Goal: Task Accomplishment & Management: Complete application form

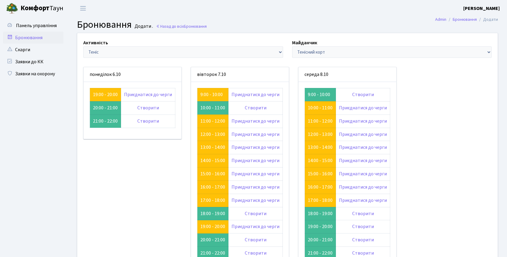
scroll to position [22, 0]
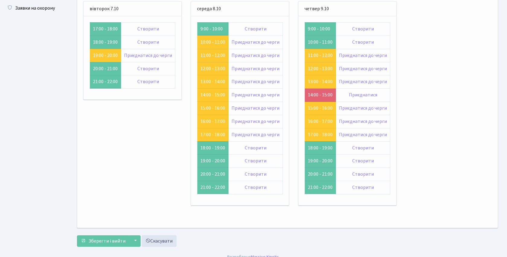
scroll to position [73, 0]
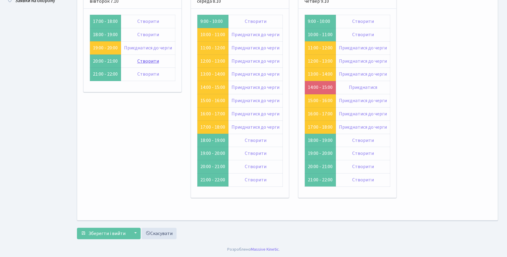
click at [148, 62] on link "Створити" at bounding box center [148, 61] width 22 height 7
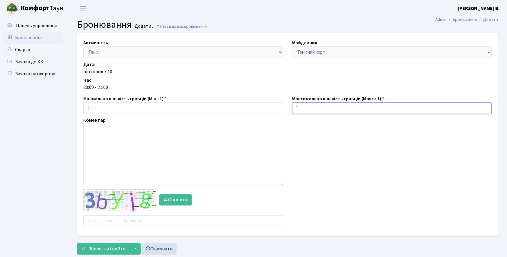
click at [304, 113] on input "1" at bounding box center [392, 108] width 200 height 11
type input "2"
click at [485, 107] on input "2" at bounding box center [392, 108] width 200 height 11
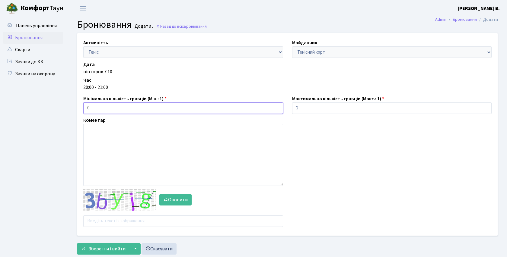
click at [276, 109] on input "0" at bounding box center [183, 108] width 200 height 11
click at [278, 107] on input "1" at bounding box center [183, 108] width 200 height 11
type input "2"
click at [278, 107] on input "2" at bounding box center [183, 108] width 200 height 11
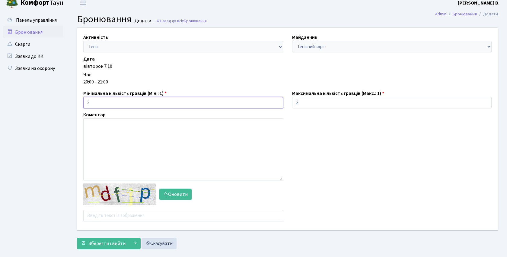
scroll to position [16, 0]
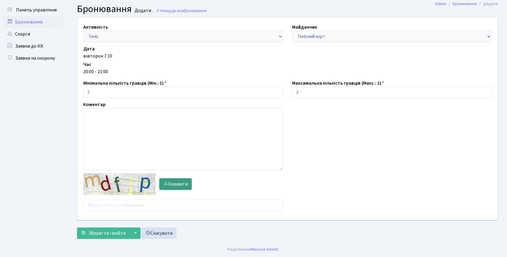
click at [182, 182] on button "Оновити" at bounding box center [175, 184] width 32 height 11
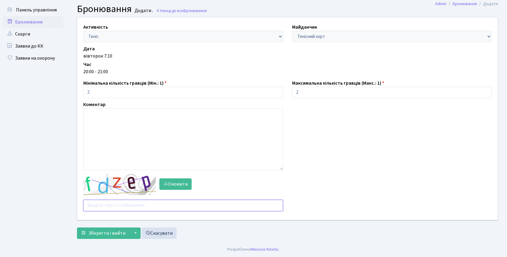
click at [142, 205] on input "text" at bounding box center [183, 205] width 200 height 11
type input "8"
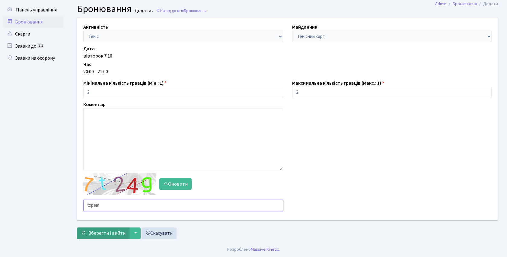
type input "txpem"
click at [120, 232] on span "Зберегти і вийти" at bounding box center [106, 233] width 37 height 7
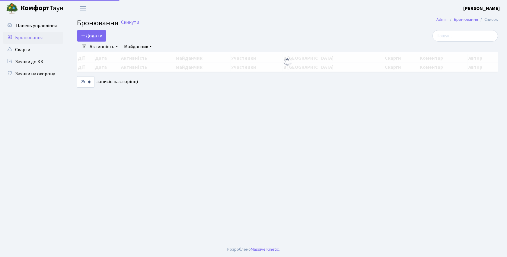
select select "25"
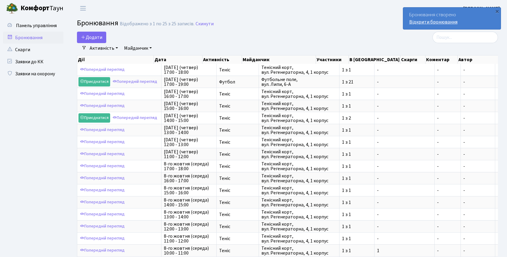
click at [434, 22] on link "Відкрити бронювання" at bounding box center [433, 22] width 48 height 7
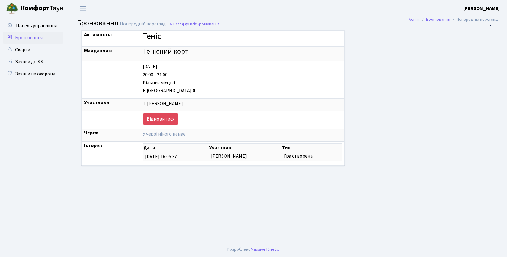
click at [407, 118] on div "Активність: Теніс Майданчик: Тенісний корт [DATE] 20:00 - 21:00 Вільних місць: …" at bounding box center [281, 101] width 408 height 143
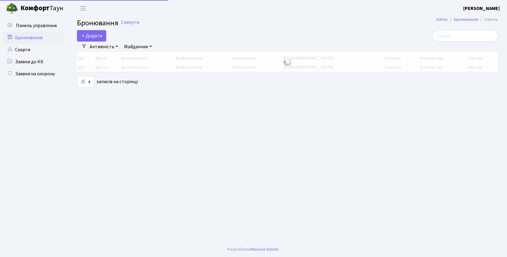
select select "25"
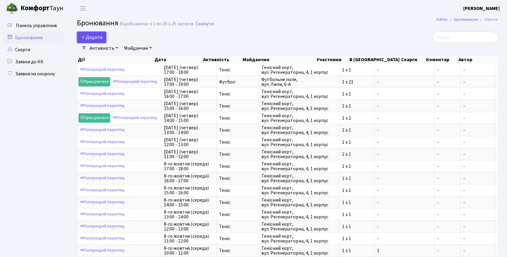
click at [94, 36] on button "Додати" at bounding box center [91, 37] width 29 height 11
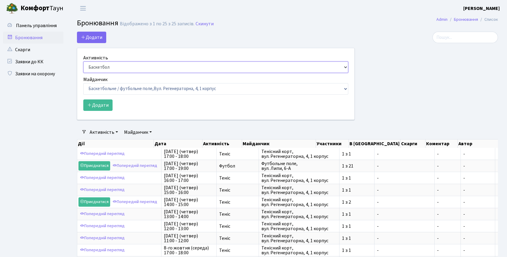
click at [346, 67] on select "Баскетбол Волейбол Йога Катання на роликах Настільний теніс [PERSON_NAME] Фітнес" at bounding box center [215, 67] width 265 height 11
select select "1"
click at [113, 90] on select "Баскетбольне / футбольне поле, Вул. Регенераторна, 4, 1 корпус Баскетбольне пол…" at bounding box center [215, 88] width 265 height 11
select select "1"
click at [103, 104] on button "Додати" at bounding box center [97, 105] width 29 height 11
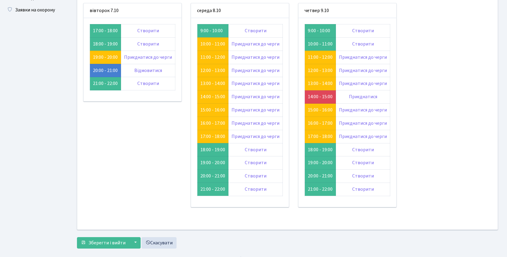
scroll to position [73, 0]
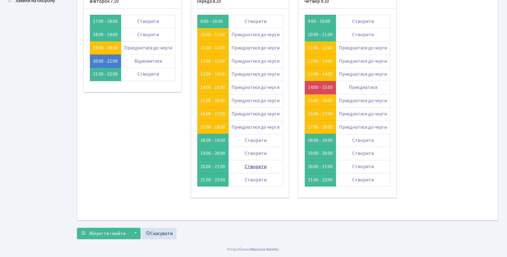
click at [258, 166] on link "Створити" at bounding box center [256, 166] width 22 height 7
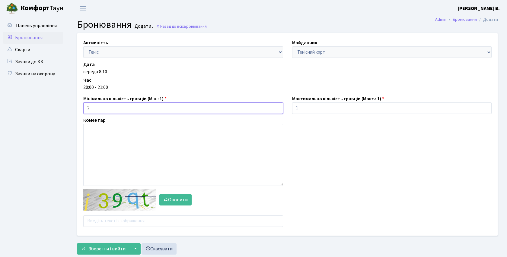
type input "2"
click at [276, 107] on input "2" at bounding box center [183, 108] width 200 height 11
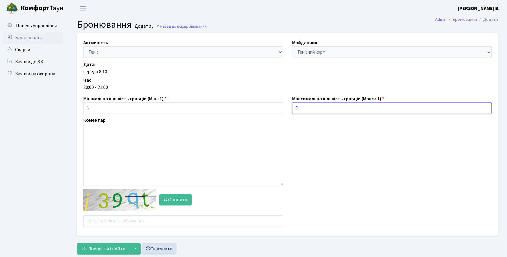
type input "2"
click at [486, 106] on input "2" at bounding box center [392, 108] width 200 height 11
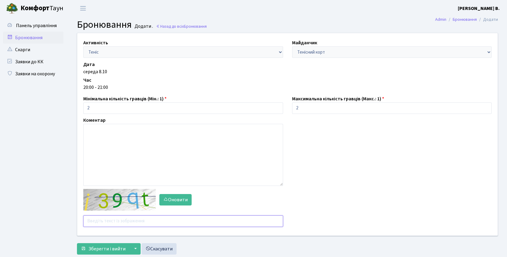
click at [100, 225] on input "text" at bounding box center [183, 221] width 200 height 11
type input "e"
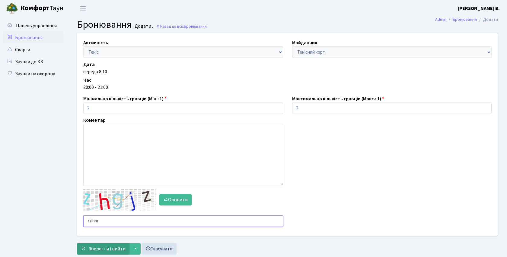
type input "77inm"
click at [104, 248] on span "Зберегти і вийти" at bounding box center [106, 249] width 37 height 7
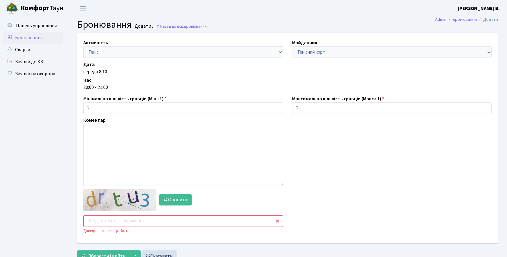
click at [104, 222] on input "text" at bounding box center [183, 221] width 200 height 11
type input "4mycb"
click at [106, 253] on span "Зберегти і вийти" at bounding box center [106, 256] width 37 height 7
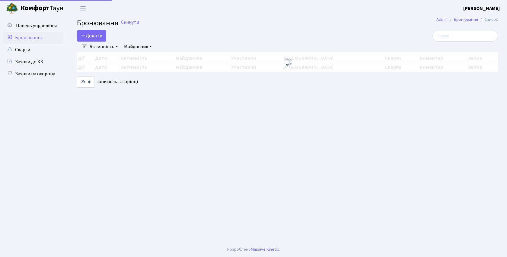
select select "25"
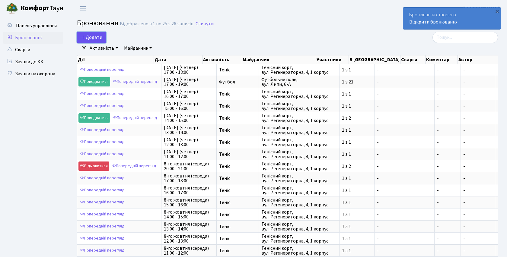
click at [93, 35] on button "Додати" at bounding box center [91, 37] width 29 height 11
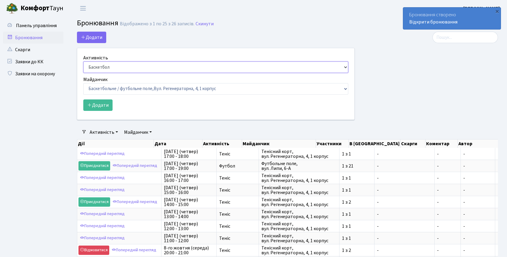
click at [107, 67] on select "Баскетбол Волейбол Йога Катання на роликах Настільний теніс Теніс Футбол Фітнес" at bounding box center [215, 67] width 265 height 11
select select "1"
click at [345, 89] on select "Баскетбольне / футбольне поле, Вул. Регенераторна, 4, 1 корпус Баскетбольне пол…" at bounding box center [215, 88] width 265 height 11
select select "1"
click at [100, 103] on button "Додати" at bounding box center [97, 105] width 29 height 11
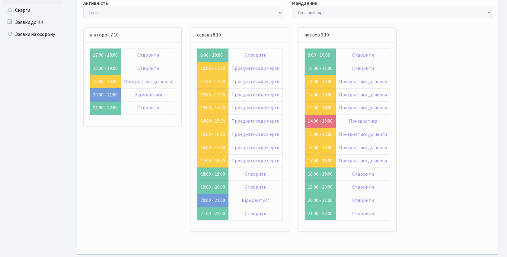
scroll to position [73, 0]
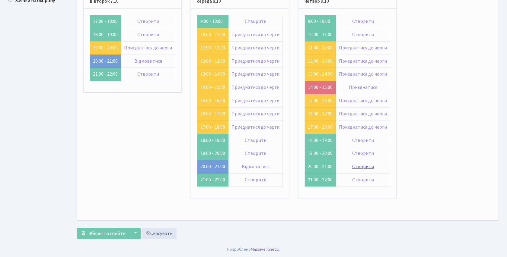
click at [360, 168] on link "Створити" at bounding box center [363, 166] width 22 height 7
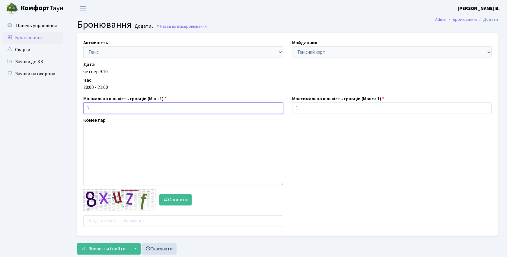
type input "2"
click at [277, 107] on input "2" at bounding box center [183, 108] width 200 height 11
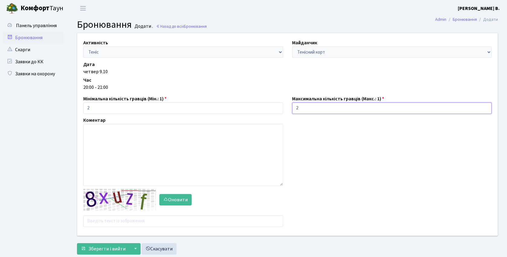
type input "2"
click at [485, 106] on input "2" at bounding box center [392, 108] width 200 height 11
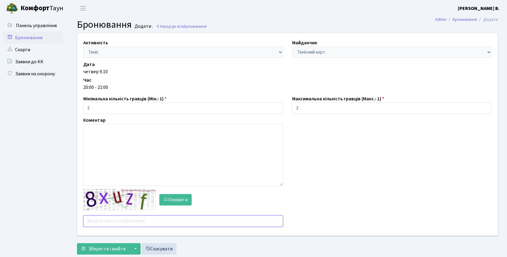
click at [133, 224] on input "text" at bounding box center [183, 221] width 200 height 11
type input "u"
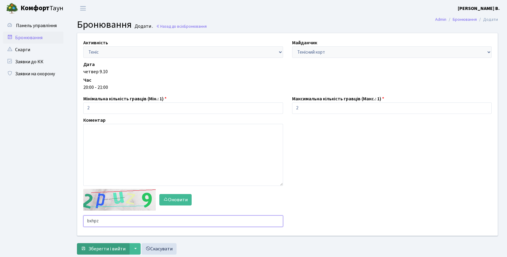
type input "bxhpz"
click at [115, 248] on span "Зберегти і вийти" at bounding box center [106, 249] width 37 height 7
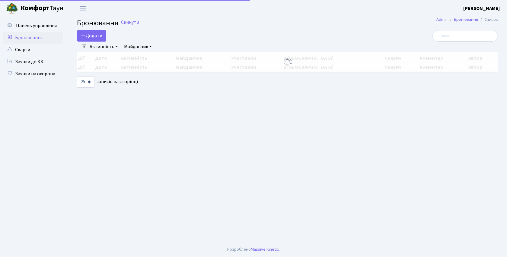
select select "25"
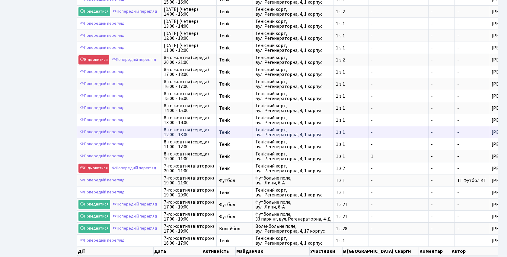
scroll to position [120, 0]
